Goal: Task Accomplishment & Management: Complete application form

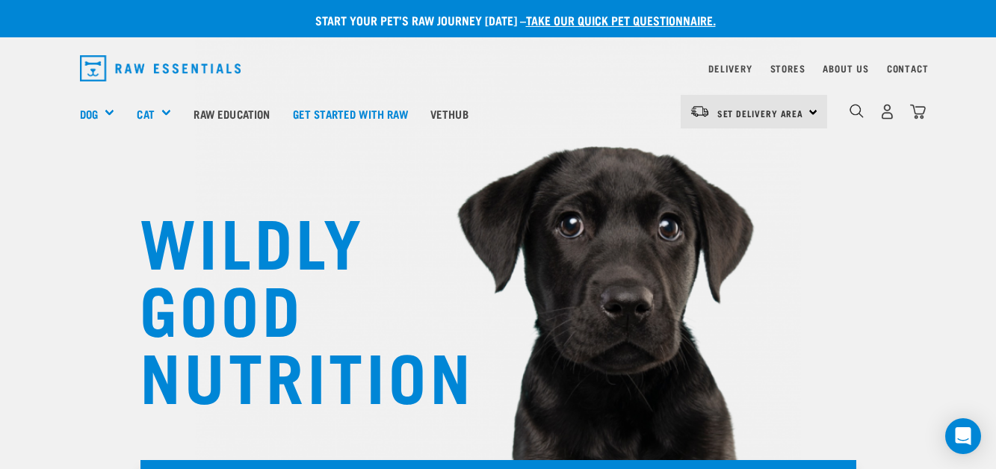
click at [809, 108] on div "Set Delivery Area [GEOGRAPHIC_DATA]" at bounding box center [754, 112] width 146 height 34
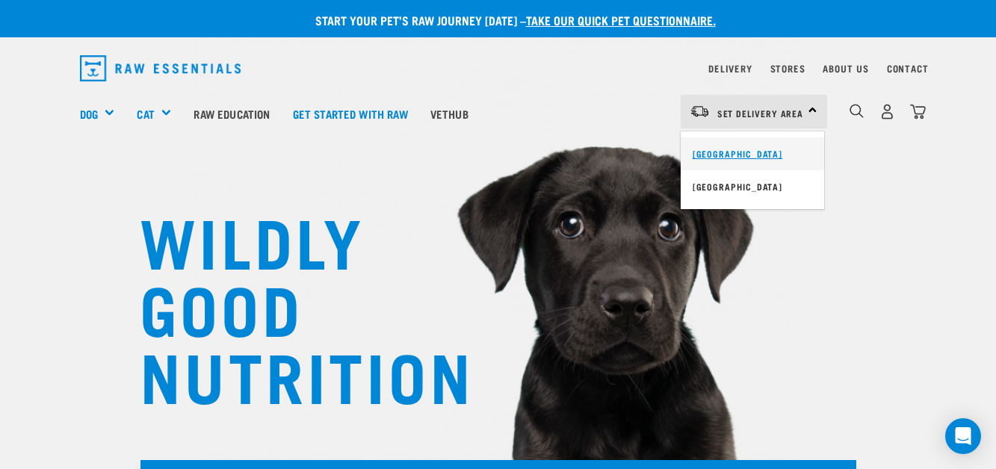
click at [786, 142] on link "[GEOGRAPHIC_DATA]" at bounding box center [752, 154] width 143 height 33
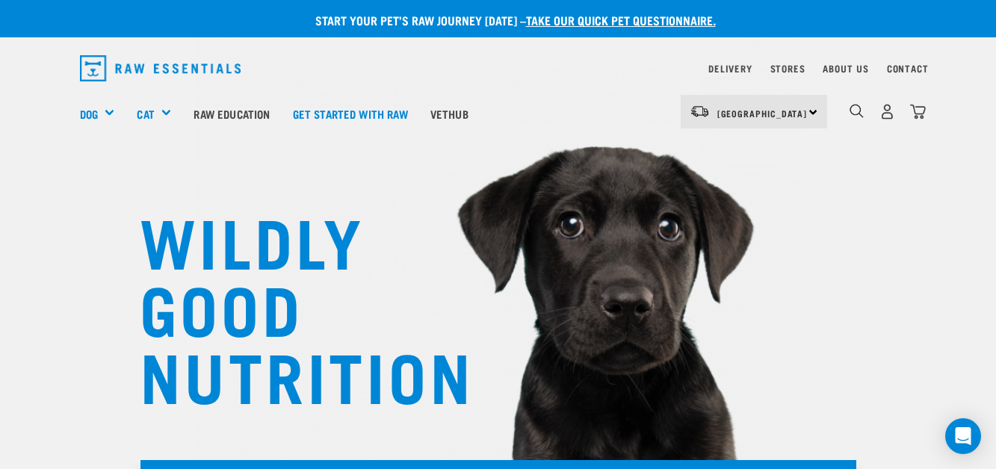
click at [675, 22] on link "take our quick pet questionnaire." at bounding box center [621, 19] width 190 height 7
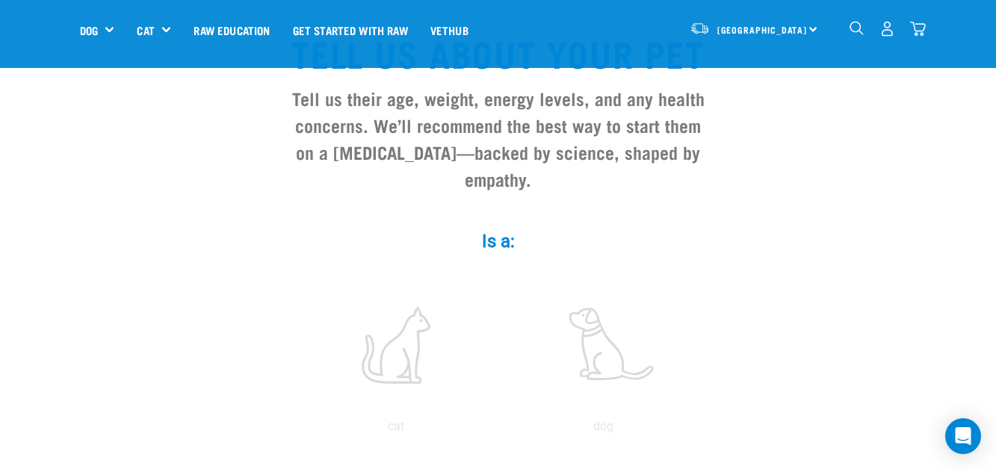
scroll to position [120, 0]
click at [571, 312] on label at bounding box center [604, 343] width 202 height 127
click at [500, 429] on input "radio" at bounding box center [500, 429] width 0 height 0
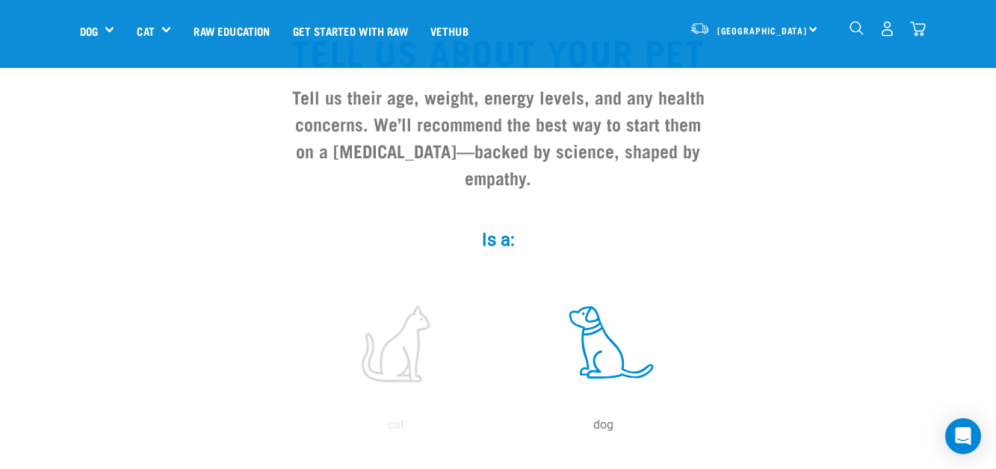
click at [594, 315] on label at bounding box center [604, 343] width 202 height 127
click at [500, 429] on input "radio" at bounding box center [500, 429] width 0 height 0
click at [292, 429] on input "radio" at bounding box center [292, 429] width 0 height 0
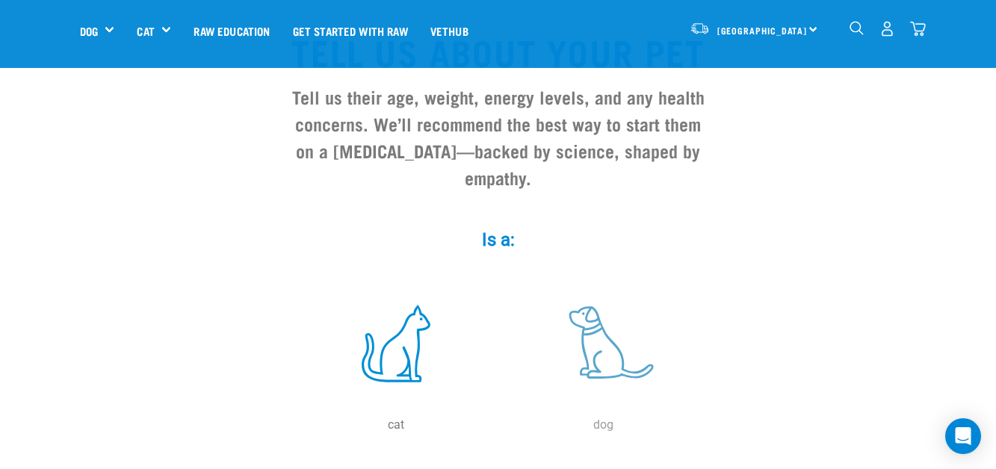
click at [500, 429] on input "radio" at bounding box center [500, 429] width 0 height 0
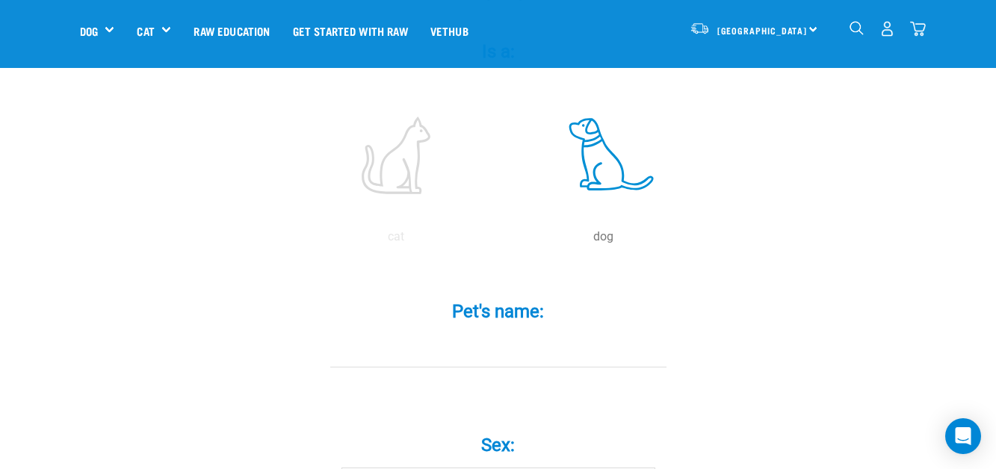
scroll to position [329, 0]
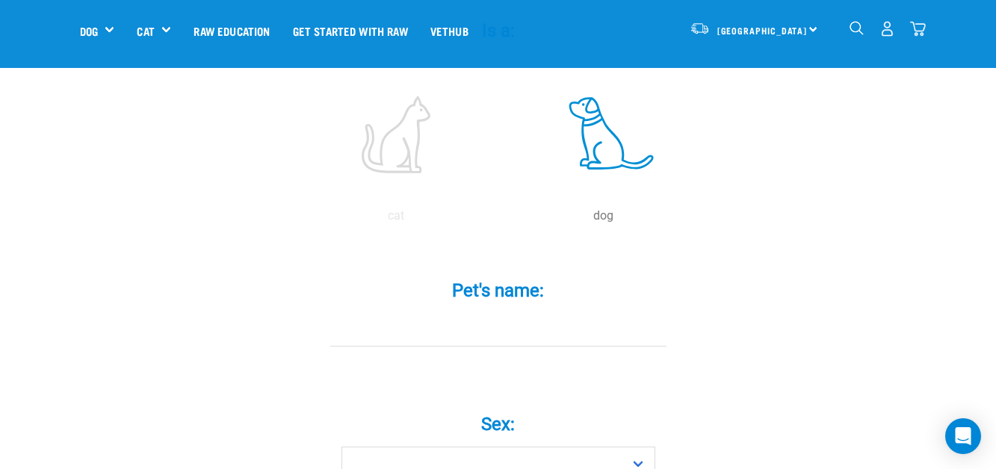
click at [527, 313] on input "Pet's name: *" at bounding box center [498, 330] width 336 height 34
type input "o"
type input "ice"
click at [453, 447] on select "Boy Girl" at bounding box center [499, 464] width 314 height 34
select select "boy"
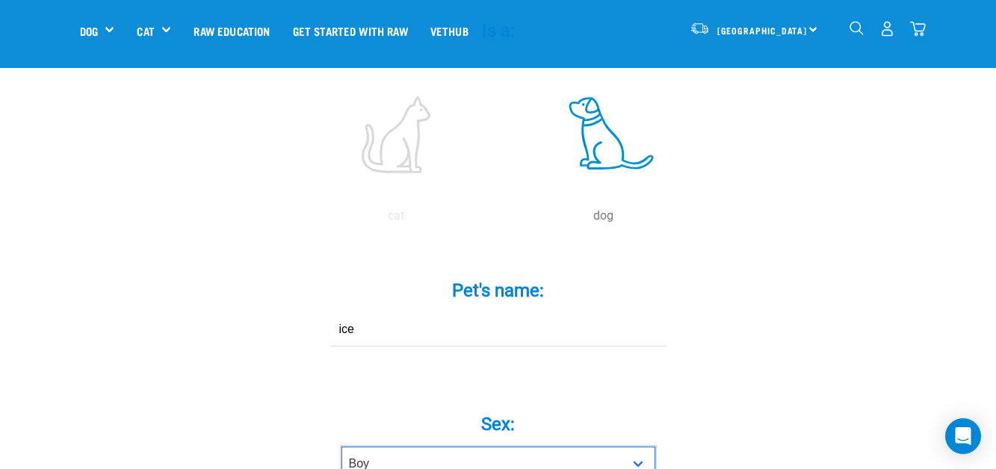
click at [342, 447] on select "Boy Girl" at bounding box center [499, 464] width 314 height 34
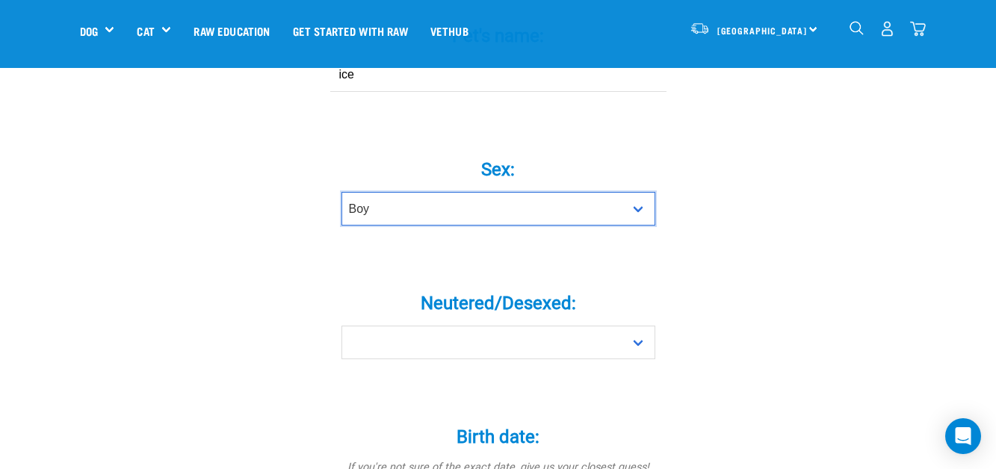
scroll to position [598, 0]
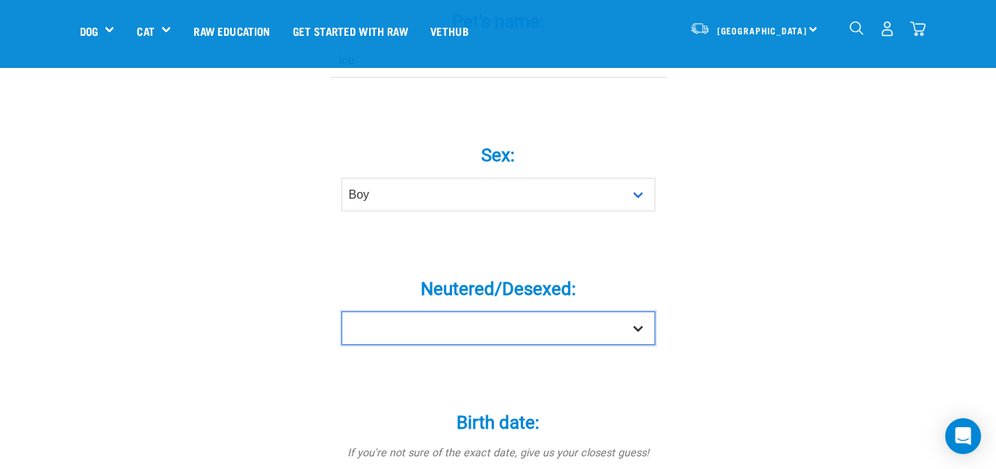
click at [614, 312] on select "Yes No" at bounding box center [499, 329] width 314 height 34
select select "no"
click at [342, 312] on select "Yes No" at bounding box center [499, 329] width 314 height 34
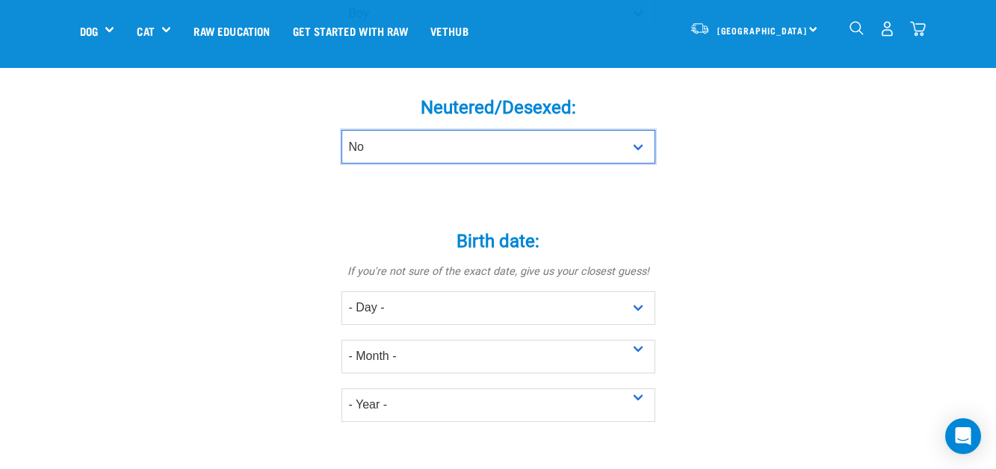
scroll to position [807, 0]
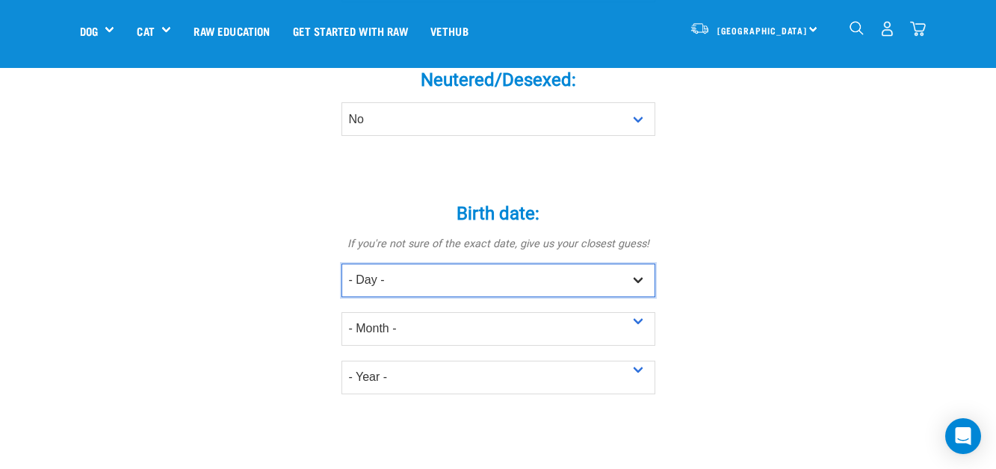
click at [619, 264] on select "- Day - 1 2 3 4 5 6 7 8 9 10 11 12 13 14 15 16 17 18 19 20 21 22 23 24 25 26 27" at bounding box center [499, 281] width 314 height 34
select select "11"
click at [342, 264] on select "- Day - 1 2 3 4 5 6 7 8 9 10 11 12 13 14 15 16 17 18 19 20 21 22 23 24 25 26 27" at bounding box center [499, 281] width 314 height 34
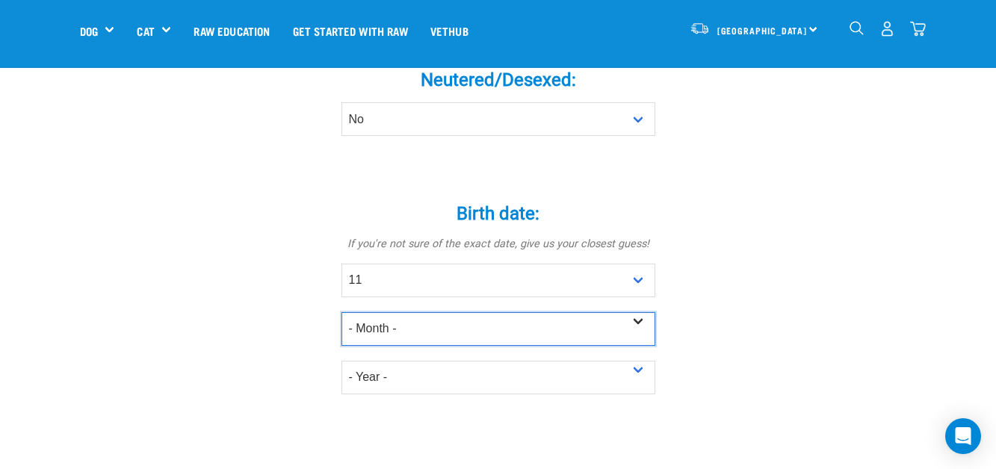
click at [519, 312] on select "- Month - January February March April May June July August September October N…" at bounding box center [499, 329] width 314 height 34
select select "July"
click at [342, 312] on select "- Month - January February March April May June July August September October N…" at bounding box center [499, 329] width 314 height 34
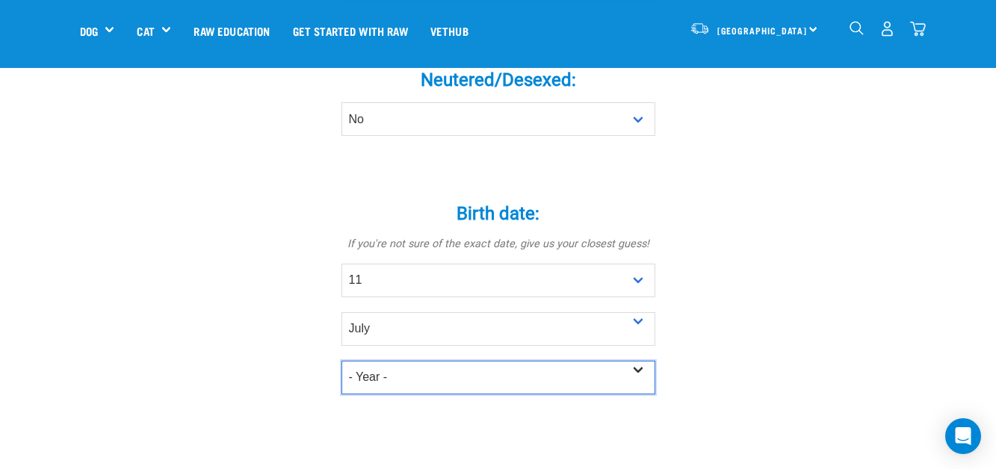
click at [471, 361] on select "- Year - 2025 2024 2023 2022 2021 2020 2019 2018 2017 2016 2015 2014 2013 2012" at bounding box center [499, 378] width 314 height 34
select select "2025"
click at [342, 361] on select "- Year - 2025 2024 2023 2022 2021 2020 2019 2018 2017 2016 2015 2014 2013 2012" at bounding box center [499, 378] width 314 height 34
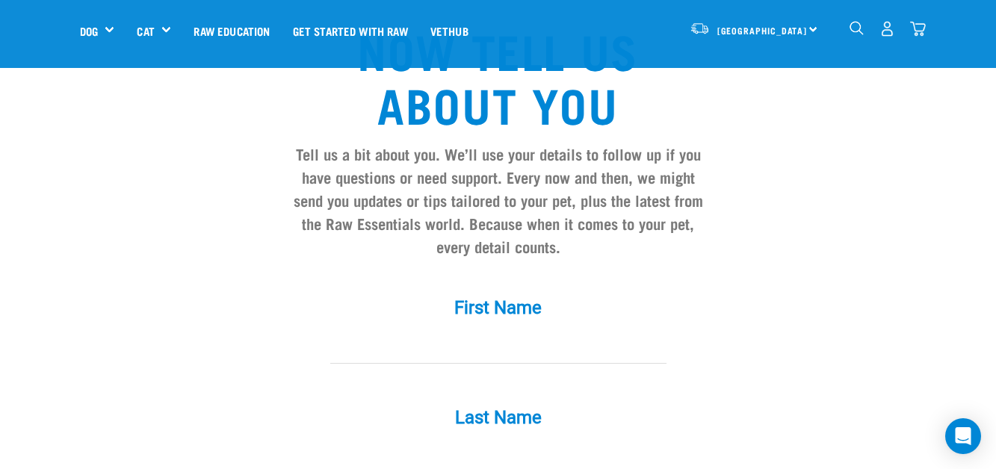
scroll to position [1256, 0]
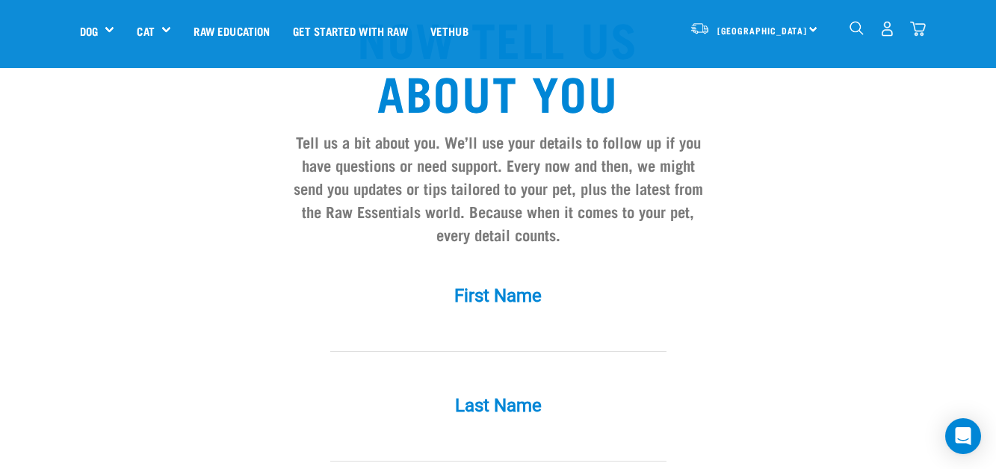
click at [603, 324] on input "First Name *" at bounding box center [498, 335] width 336 height 34
type input "Marumaru [PERSON_NAME]"
type input "kereopa"
type input "[EMAIL_ADDRESS][DOMAIN_NAME]"
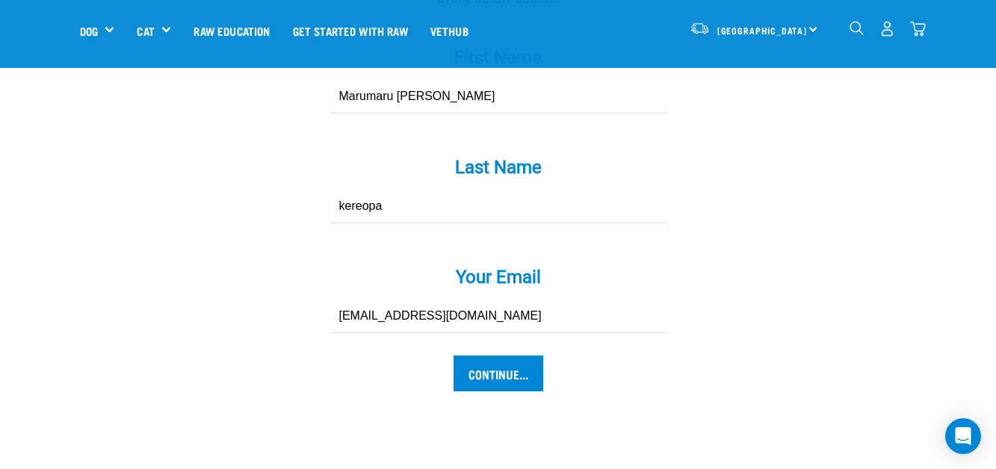
scroll to position [1495, 0]
click at [501, 355] on input "Continue..." at bounding box center [499, 373] width 90 height 36
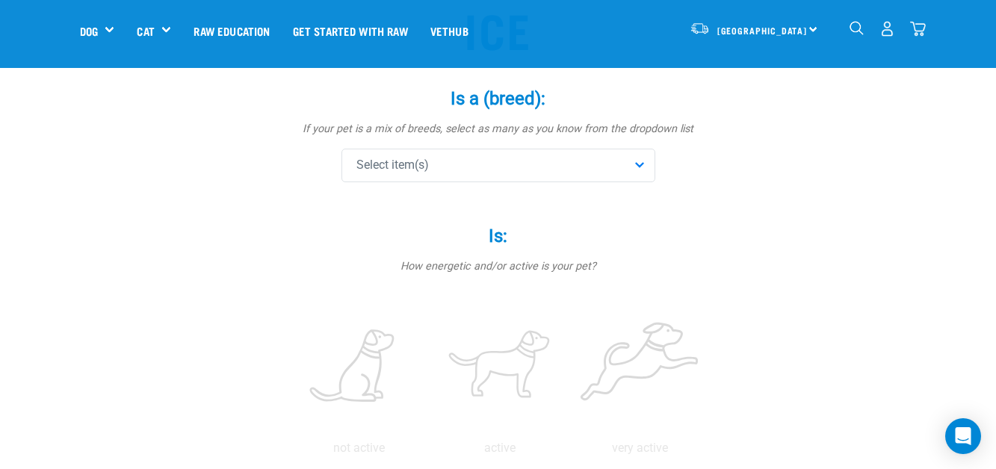
scroll to position [149, 0]
click at [579, 167] on div "Select item(s)" at bounding box center [499, 165] width 314 height 34
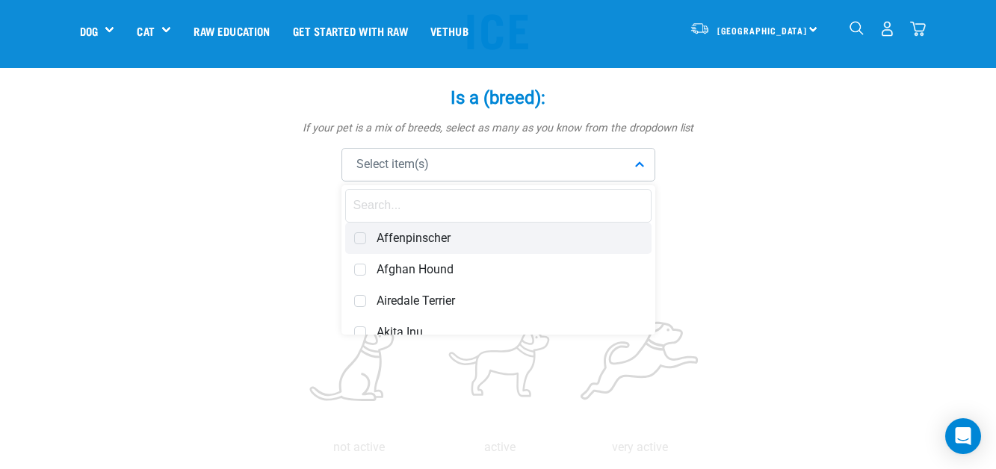
drag, startPoint x: 603, startPoint y: 199, endPoint x: 625, endPoint y: 222, distance: 31.7
click at [624, 221] on input "text" at bounding box center [498, 206] width 306 height 34
click at [649, 308] on div "Affenpinscher Afghan Hound Airedale Terrier Akita Inu Alaskan Malamute Am Staff…" at bounding box center [499, 259] width 314 height 149
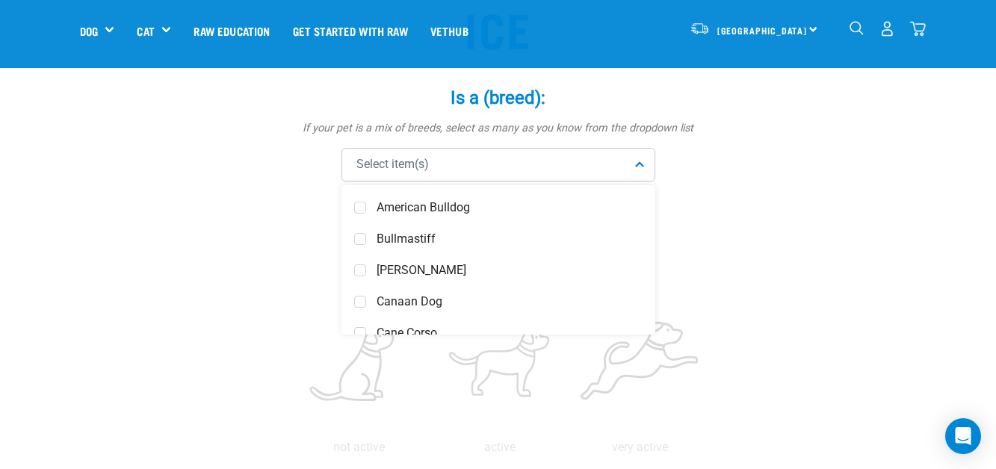
scroll to position [1446, 0]
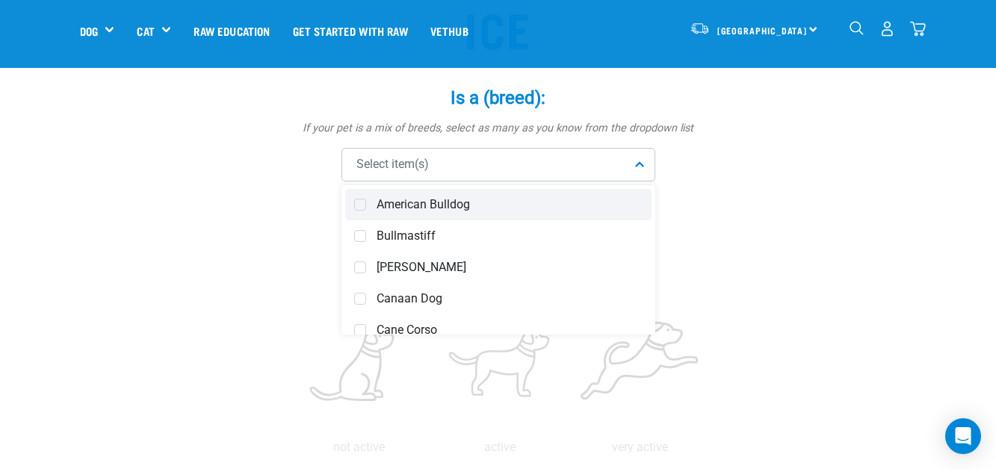
click at [537, 200] on span "American Bulldog" at bounding box center [510, 204] width 266 height 15
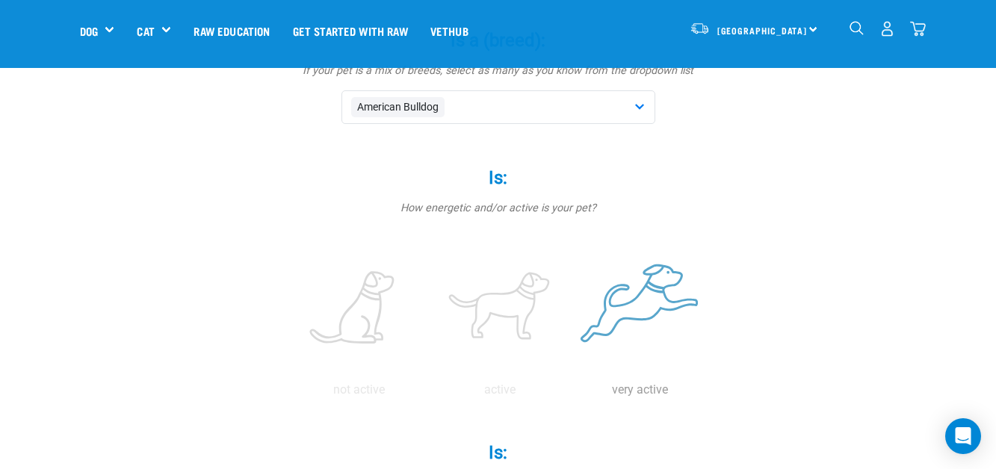
scroll to position [209, 0]
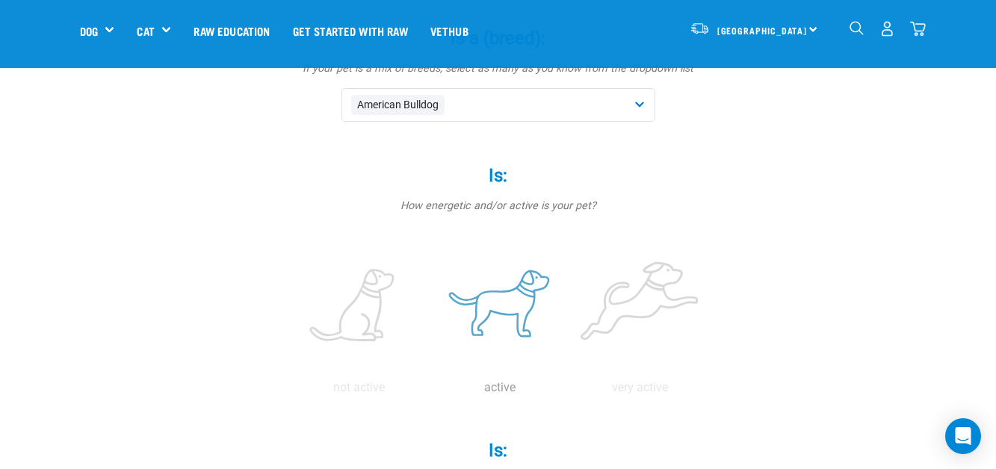
click at [516, 321] on label at bounding box center [500, 306] width 135 height 127
click at [430, 392] on input "radio" at bounding box center [430, 392] width 0 height 0
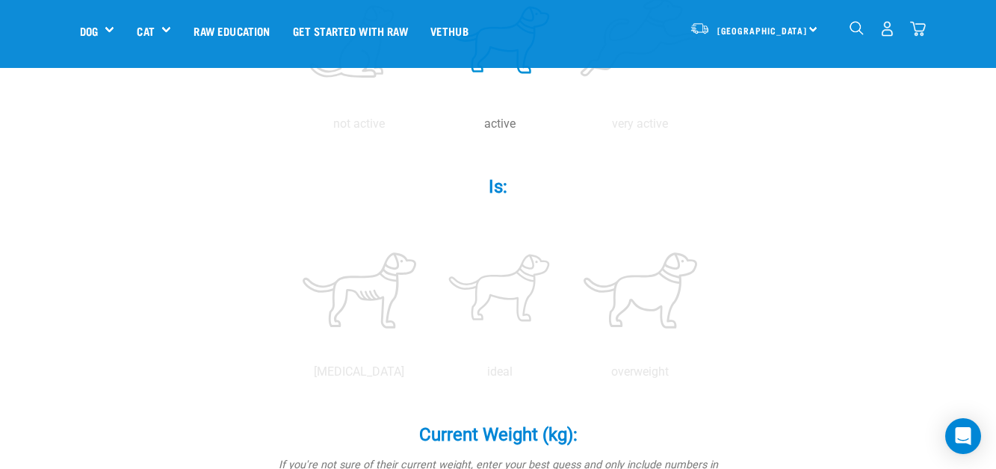
scroll to position [478, 0]
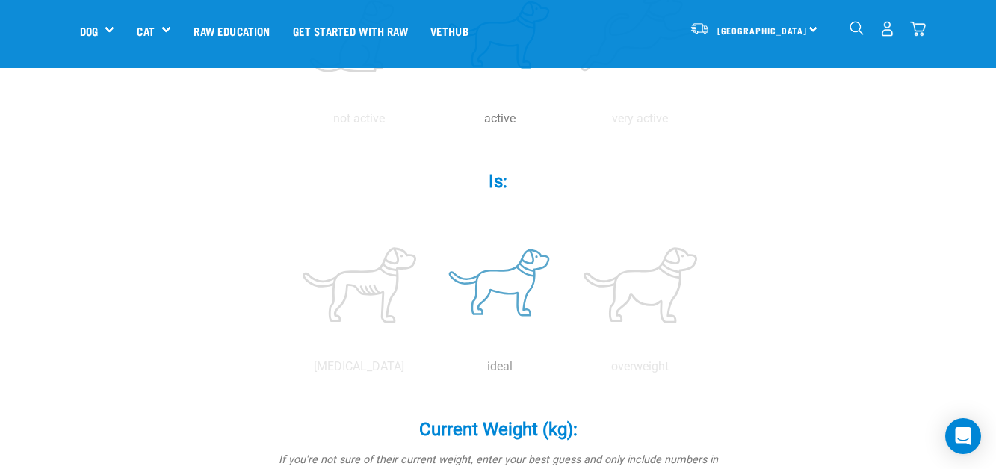
click at [487, 304] on label at bounding box center [500, 285] width 135 height 127
click at [430, 371] on input "radio" at bounding box center [430, 371] width 0 height 0
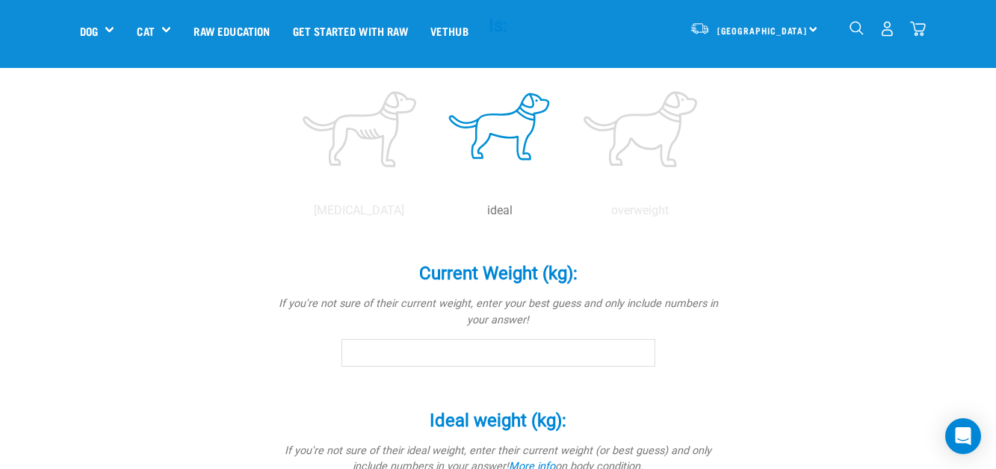
scroll to position [658, 0]
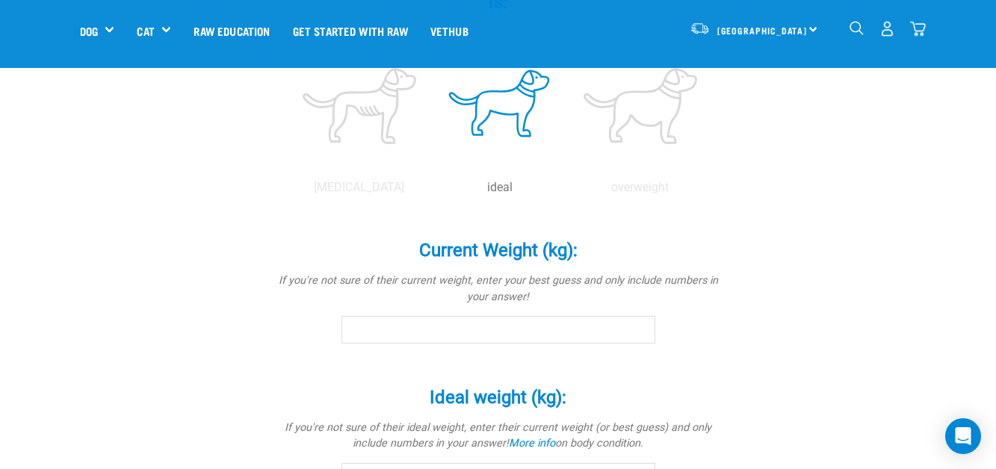
click at [591, 339] on input "Current Weight (kg): *" at bounding box center [499, 329] width 314 height 27
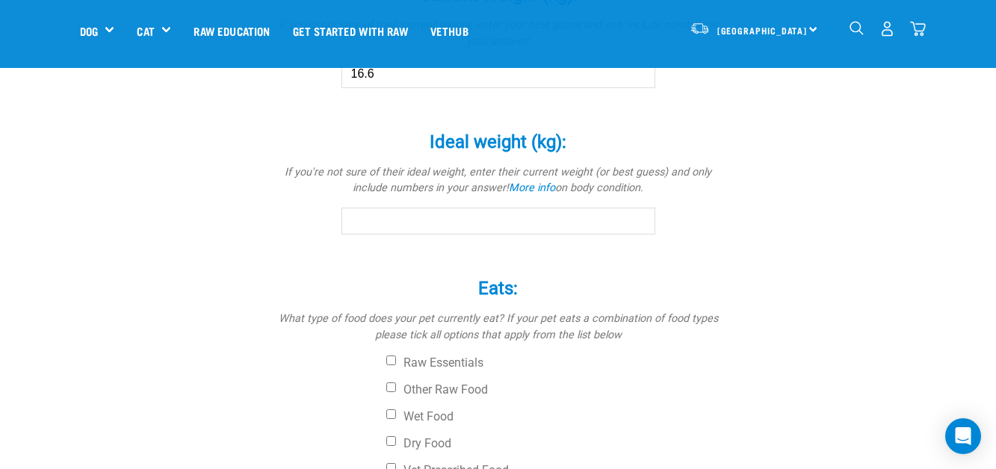
scroll to position [927, 0]
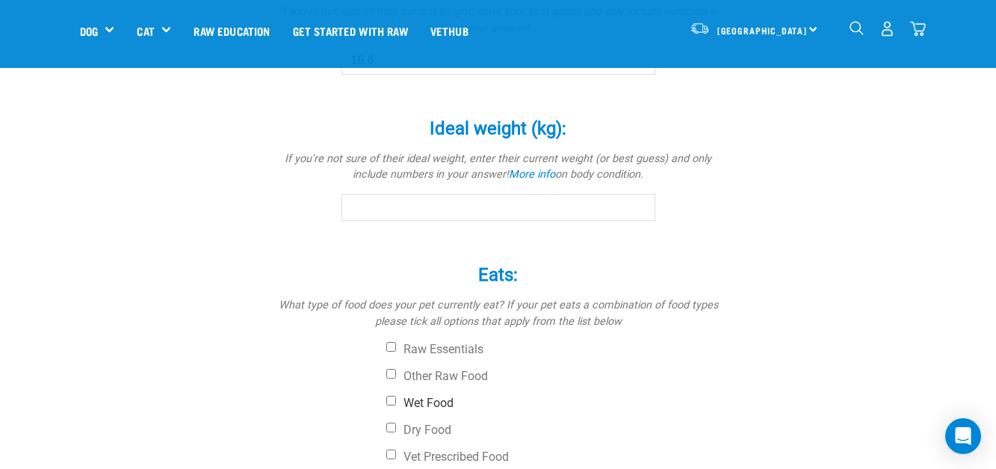
type input "16.6"
click at [396, 404] on label "Wet Food" at bounding box center [554, 403] width 336 height 15
click at [396, 404] on input "Wet Food" at bounding box center [391, 401] width 10 height 10
checkbox input "true"
click at [389, 428] on input "Dry Food" at bounding box center [391, 428] width 10 height 10
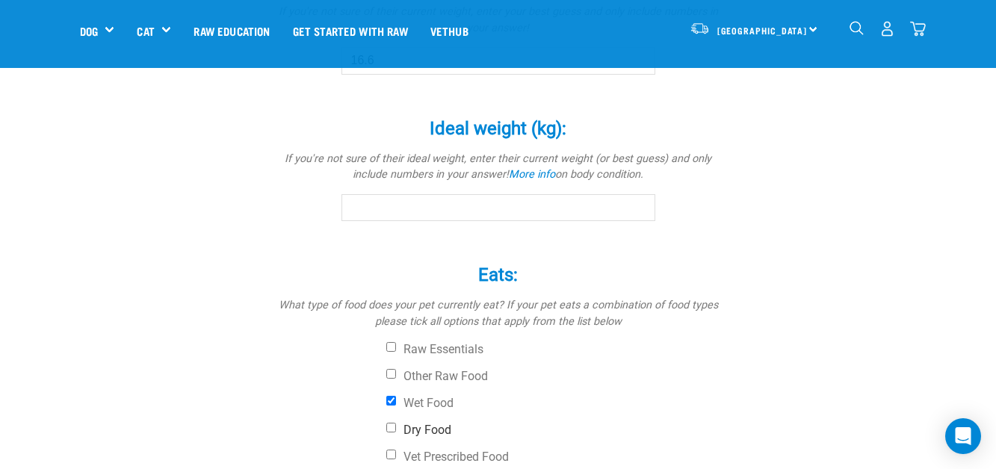
checkbox input "true"
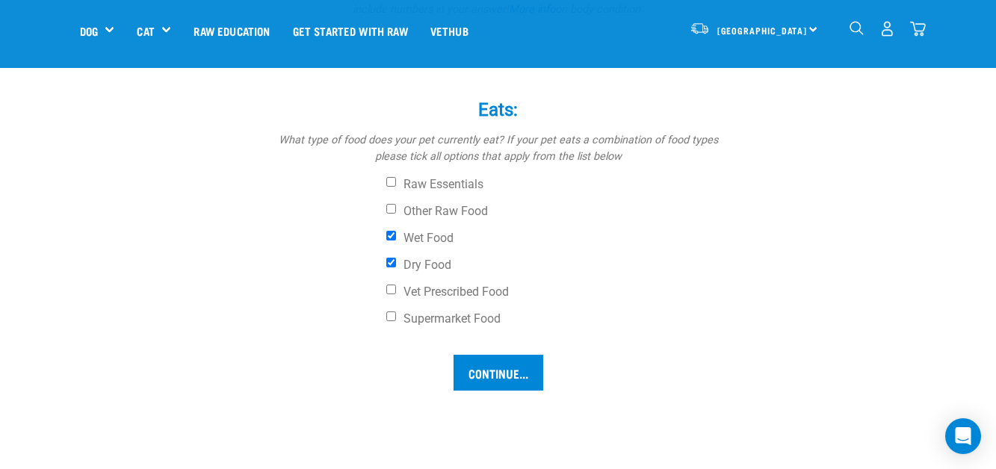
scroll to position [1106, 0]
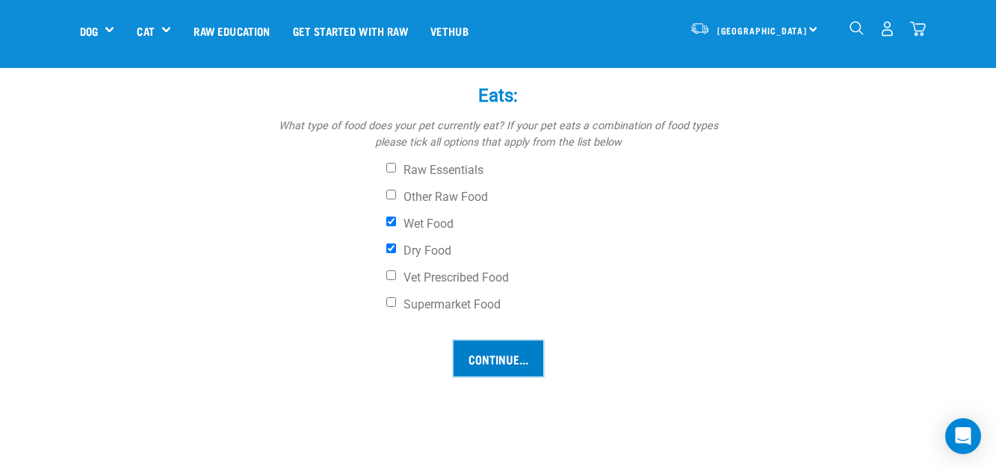
click at [487, 361] on input "Continue..." at bounding box center [499, 359] width 90 height 36
drag, startPoint x: 487, startPoint y: 361, endPoint x: 619, endPoint y: 340, distance: 133.2
click at [619, 341] on div "Continue..." at bounding box center [498, 359] width 425 height 36
click at [468, 361] on input "Continue..." at bounding box center [499, 359] width 90 height 36
click at [468, 362] on input "Continue..." at bounding box center [499, 359] width 90 height 36
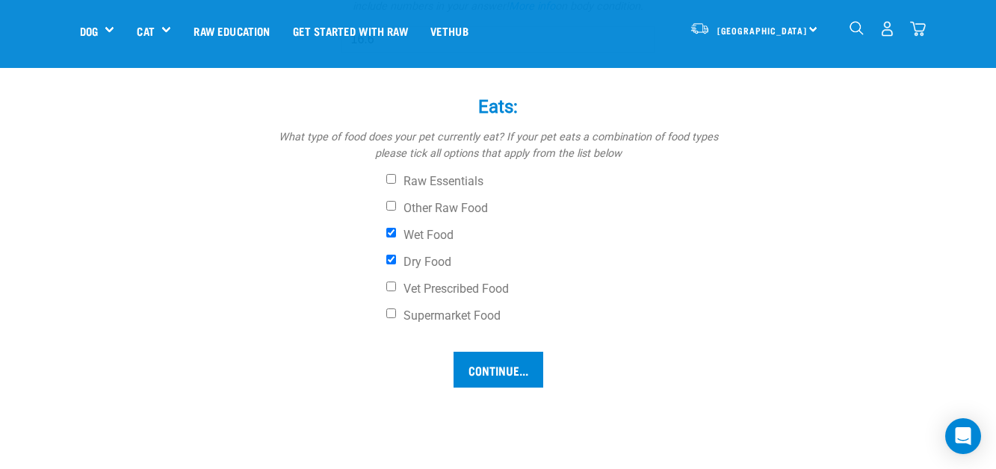
scroll to position [1164, 0]
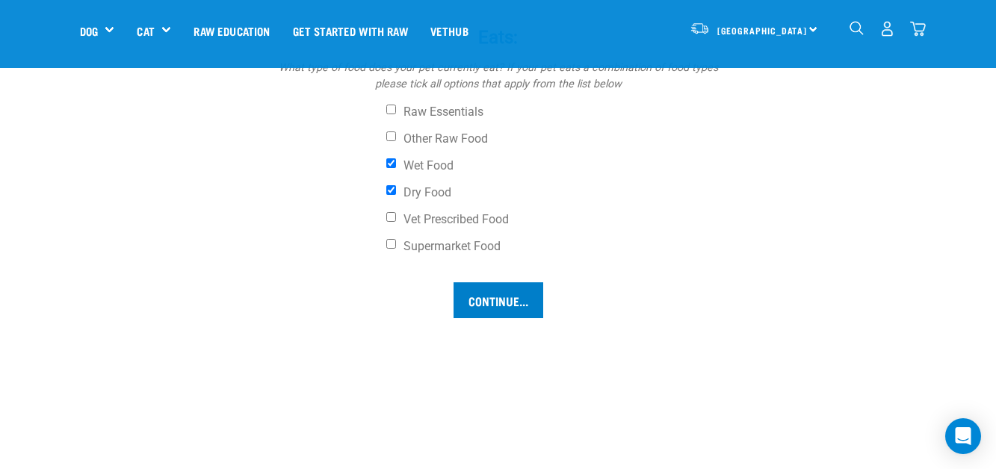
type input "16.6"
click at [470, 306] on input "Continue..." at bounding box center [499, 301] width 90 height 36
click at [487, 304] on input "Continue..." at bounding box center [499, 301] width 90 height 36
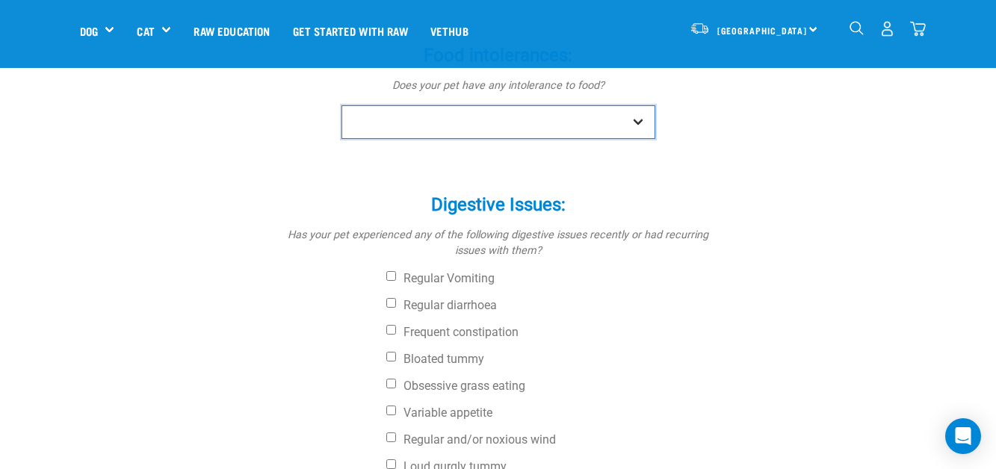
click at [645, 130] on select "No Yes" at bounding box center [499, 122] width 314 height 34
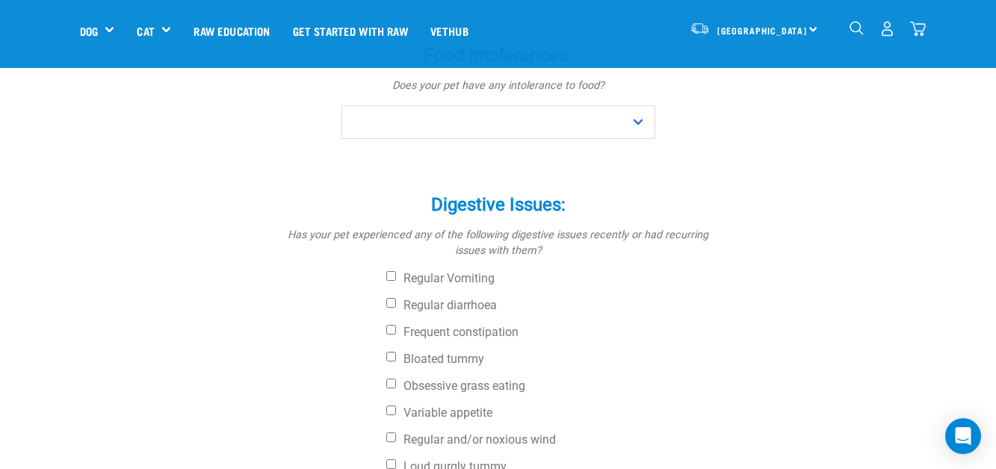
click at [692, 130] on div "Food intolerances: * Does your pet have any intolerance to food? No Yes" at bounding box center [498, 81] width 448 height 115
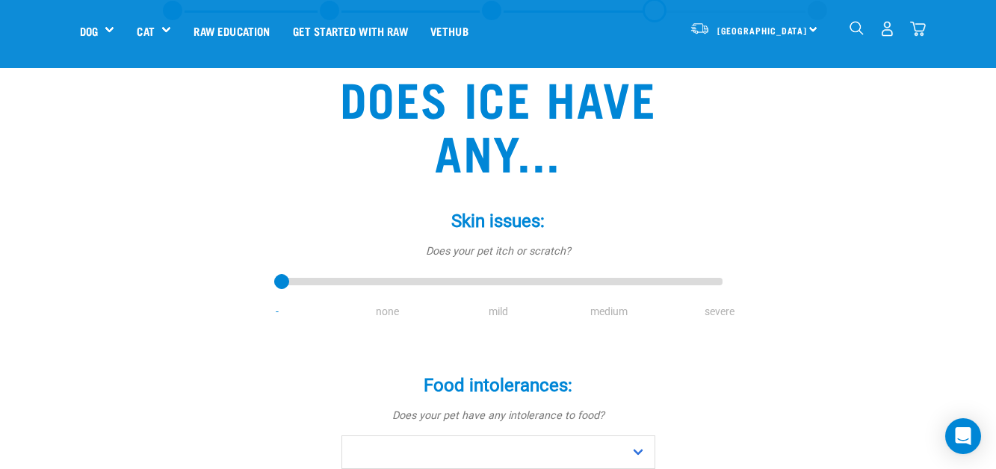
scroll to position [81, 0]
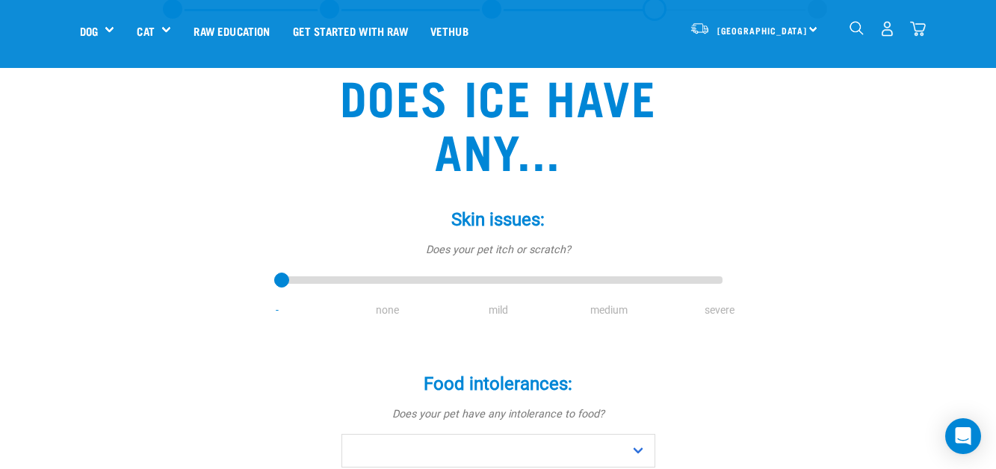
click at [402, 308] on li "none" at bounding box center [388, 311] width 111 height 16
click at [395, 312] on li "none" at bounding box center [388, 311] width 111 height 16
drag, startPoint x: 282, startPoint y: 276, endPoint x: 391, endPoint y: 282, distance: 109.3
type input "1"
click at [391, 282] on input "range" at bounding box center [498, 281] width 448 height 21
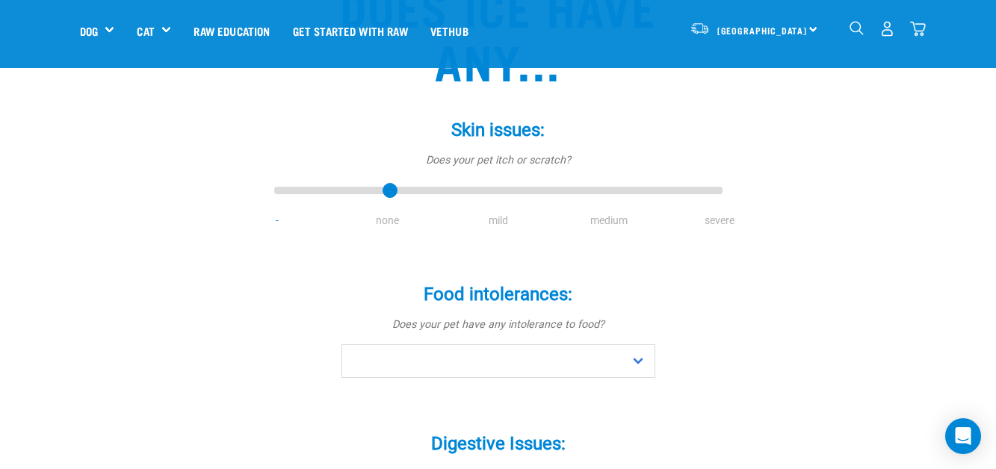
scroll to position [201, 0]
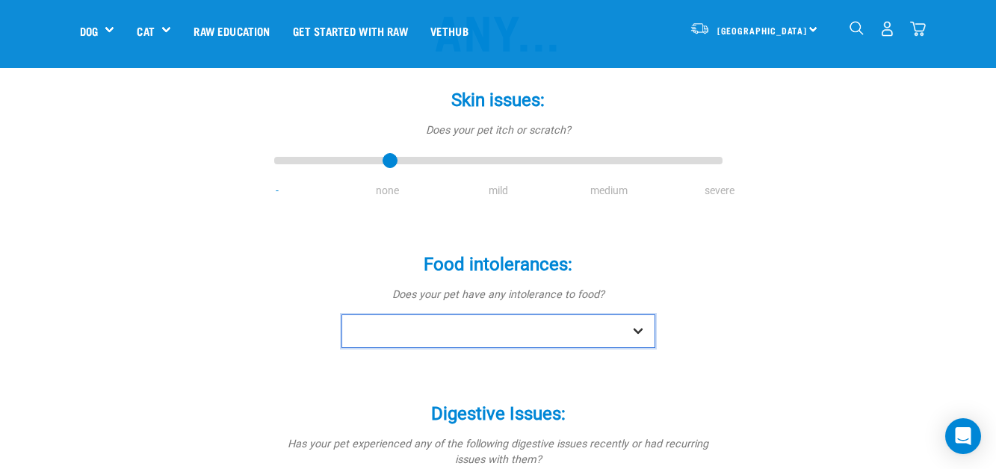
click at [623, 323] on select "No Yes" at bounding box center [499, 332] width 314 height 34
click at [342, 315] on select "No Yes" at bounding box center [499, 332] width 314 height 34
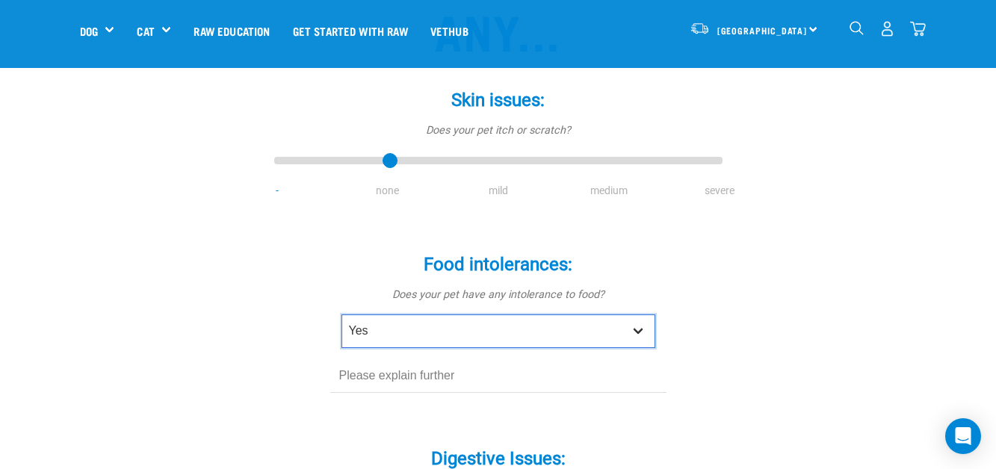
click at [627, 339] on select "No Yes" at bounding box center [499, 332] width 314 height 34
select select "no"
click at [342, 315] on select "No Yes" at bounding box center [499, 332] width 314 height 34
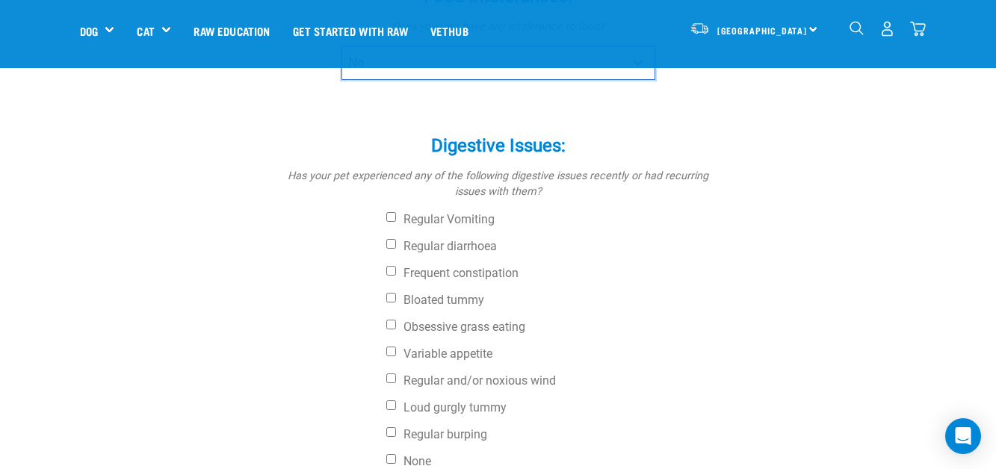
scroll to position [470, 0]
click at [391, 297] on input "Bloated tummy" at bounding box center [391, 297] width 10 height 10
checkbox input "true"
click at [392, 353] on input "Variable appetite" at bounding box center [391, 351] width 10 height 10
checkbox input "true"
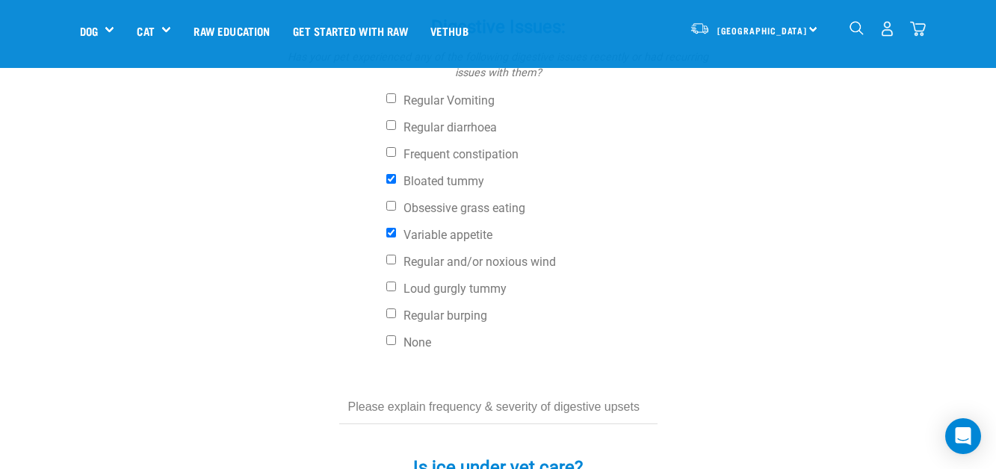
scroll to position [590, 0]
click at [395, 173] on input "Bloated tummy" at bounding box center [391, 178] width 10 height 10
checkbox input "false"
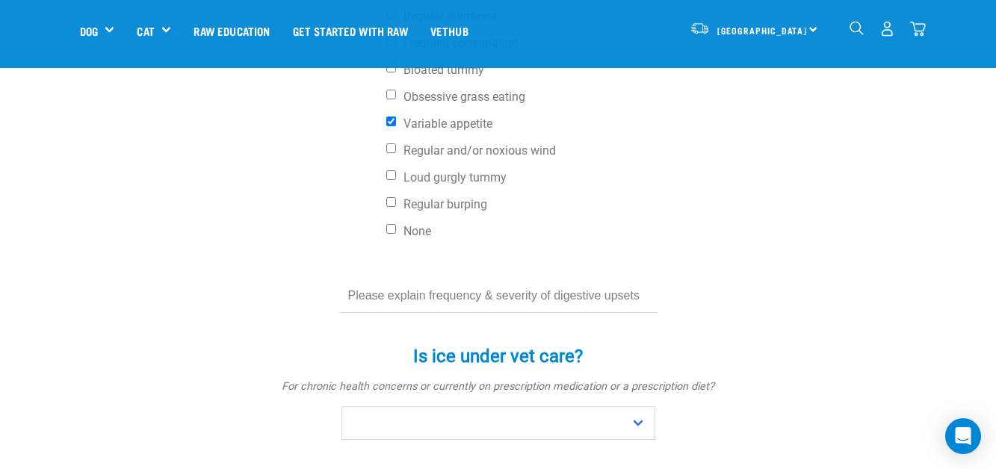
scroll to position [709, 0]
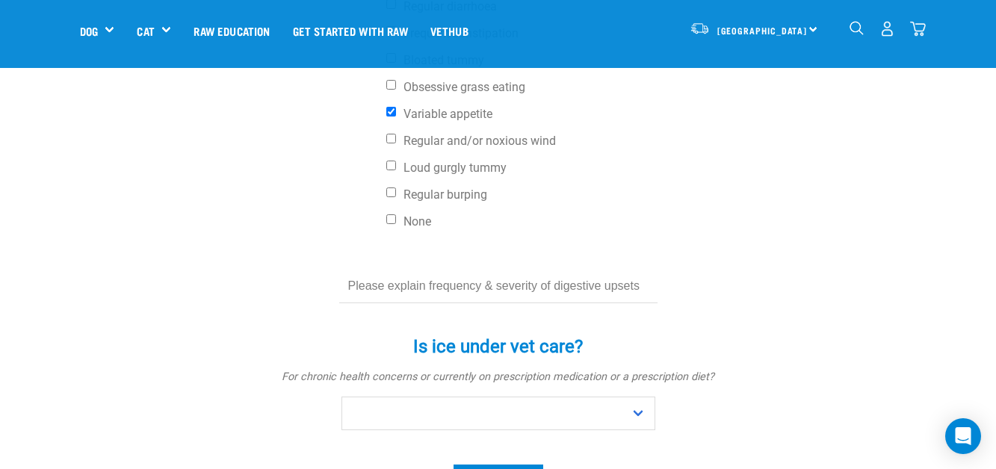
click at [587, 284] on input "text" at bounding box center [498, 287] width 318 height 34
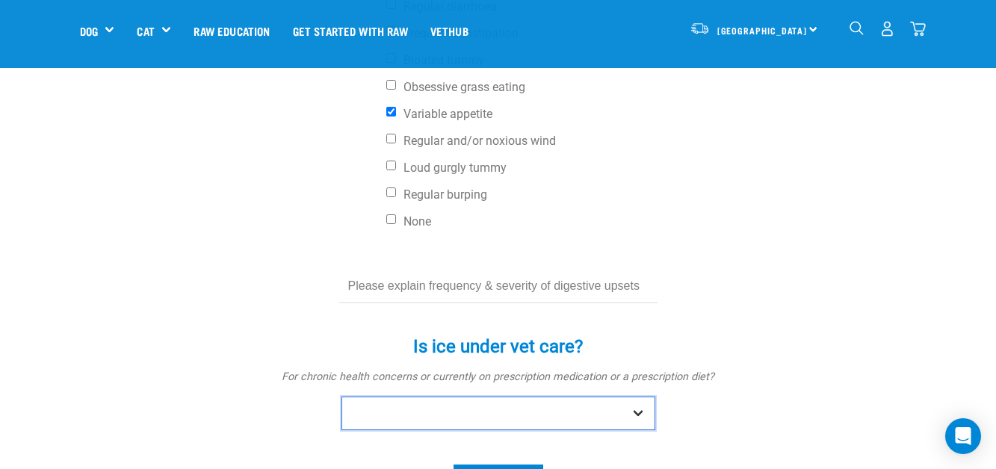
click at [549, 407] on select "No Yes" at bounding box center [499, 414] width 314 height 34
select select "yes"
click at [342, 397] on select "No Yes" at bounding box center [499, 414] width 314 height 34
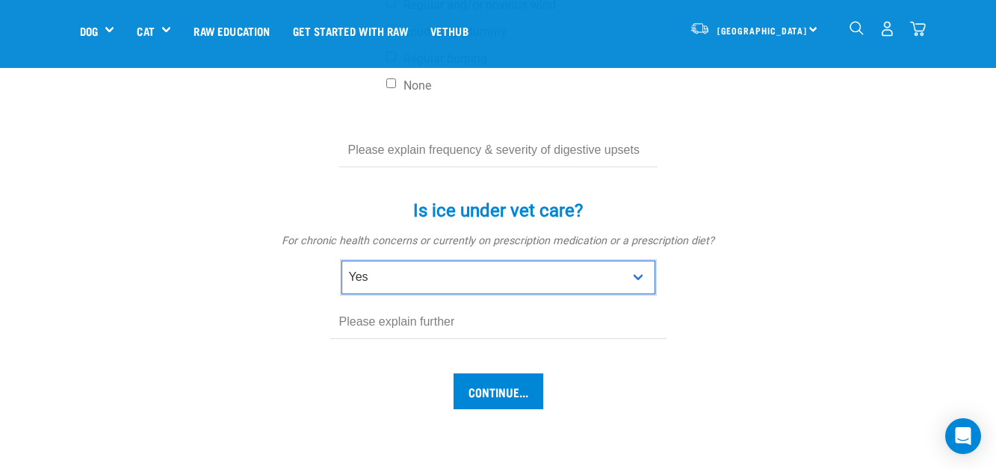
scroll to position [859, 0]
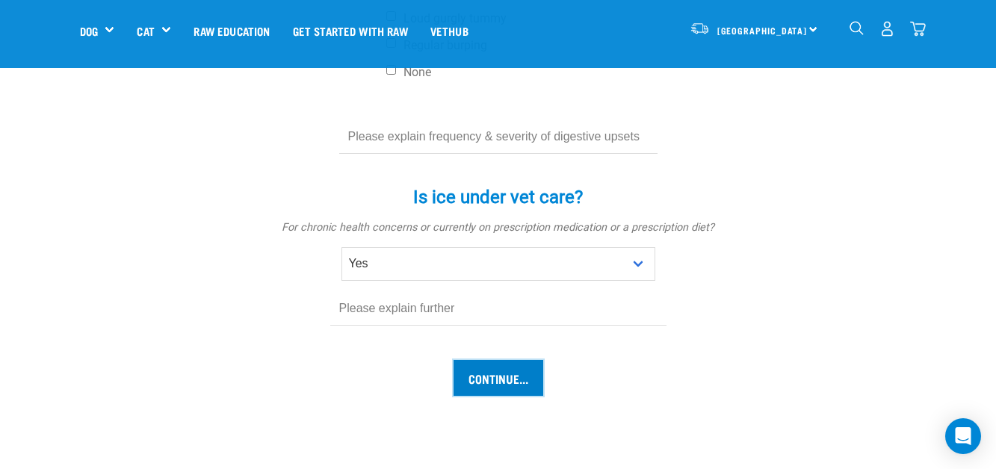
click at [521, 379] on input "Continue..." at bounding box center [499, 378] width 90 height 36
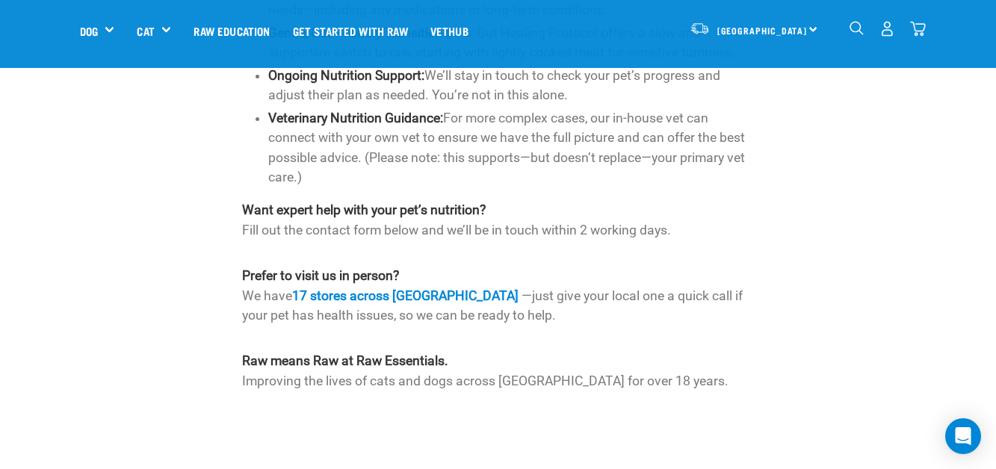
scroll to position [1136, 0]
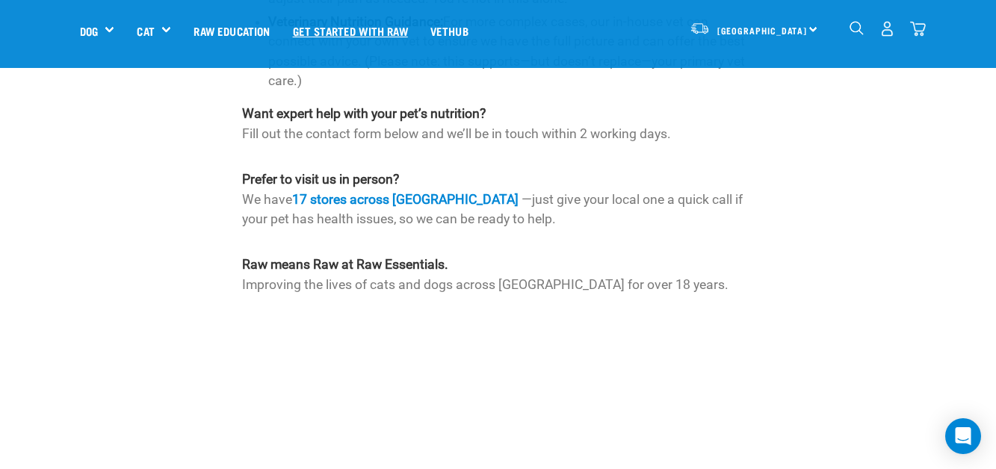
click at [324, 45] on link "Get started with Raw" at bounding box center [351, 31] width 138 height 60
